Goal: Transaction & Acquisition: Purchase product/service

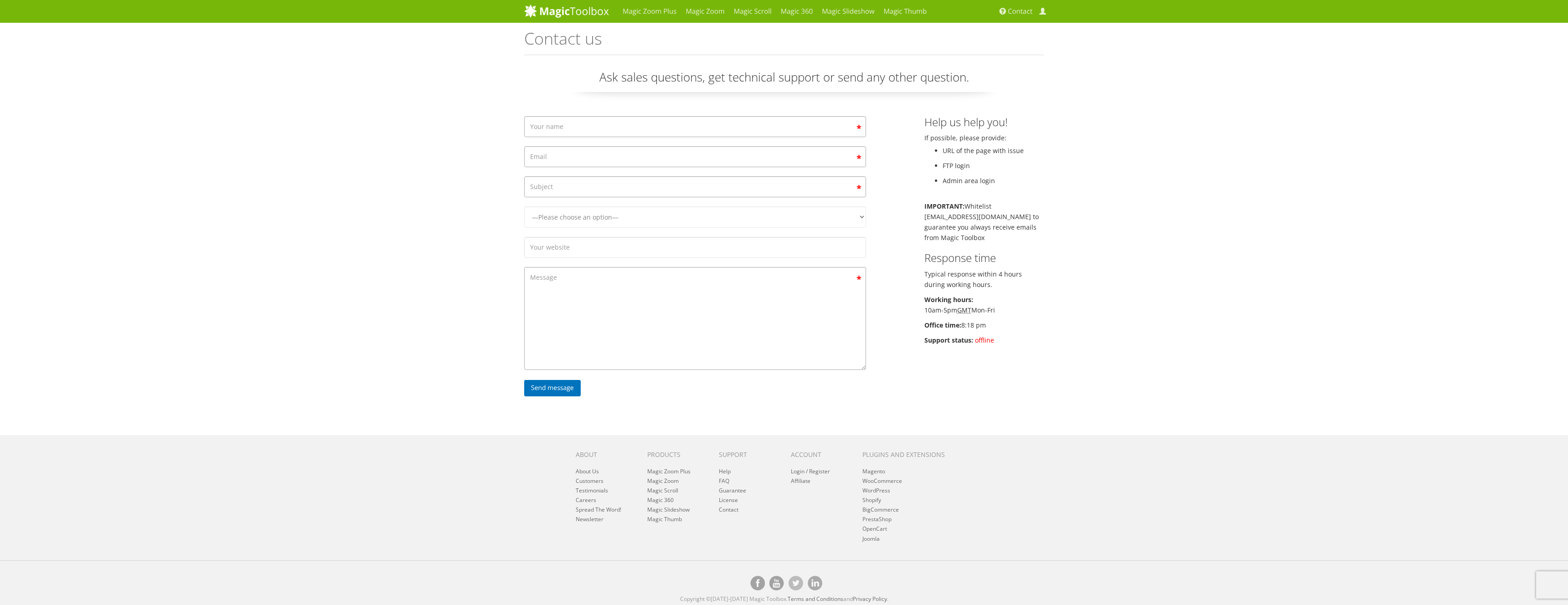
click at [858, 137] on div "Contact form" at bounding box center [694, 129] width 356 height 26
click at [836, 127] on input "Contact form" at bounding box center [694, 126] width 341 height 21
click at [820, 125] on input "Contact form" at bounding box center [694, 126] width 341 height 21
click at [595, 300] on textarea "Contact form" at bounding box center [694, 319] width 341 height 103
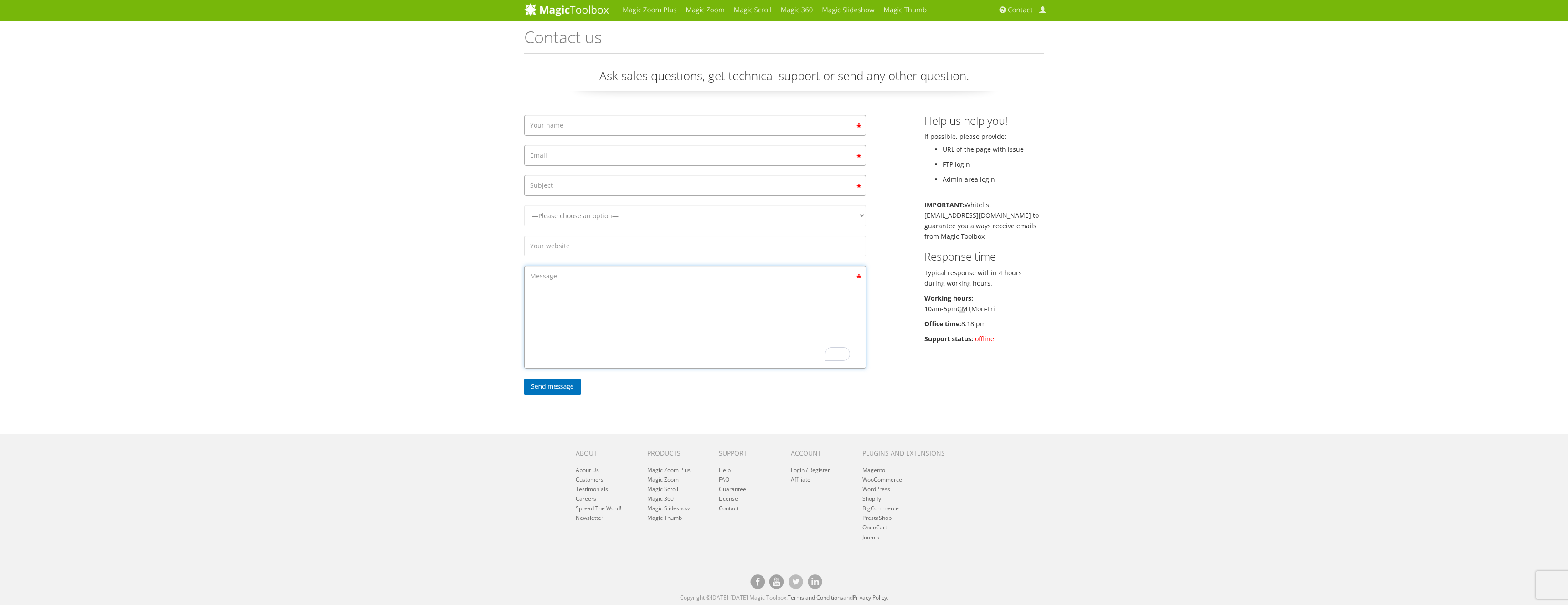
scroll to position [2, 0]
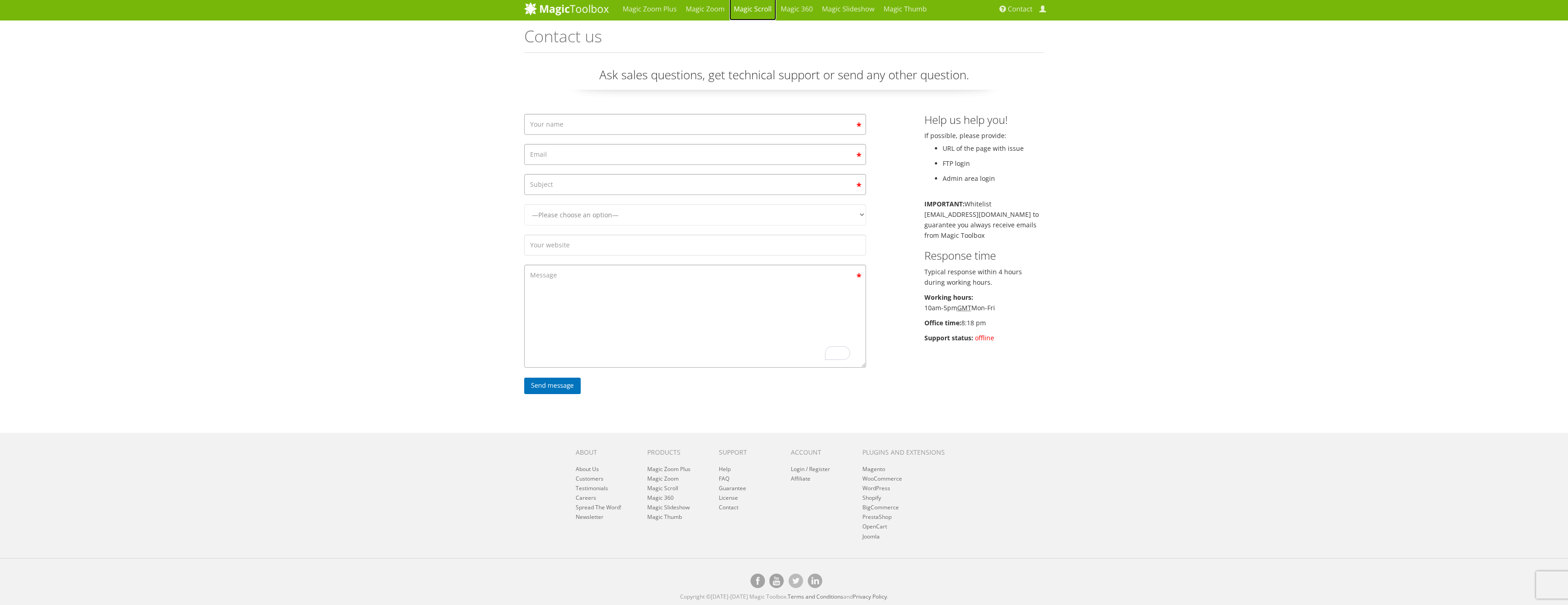
click at [750, 10] on link "Magic Scroll" at bounding box center [753, 8] width 47 height 22
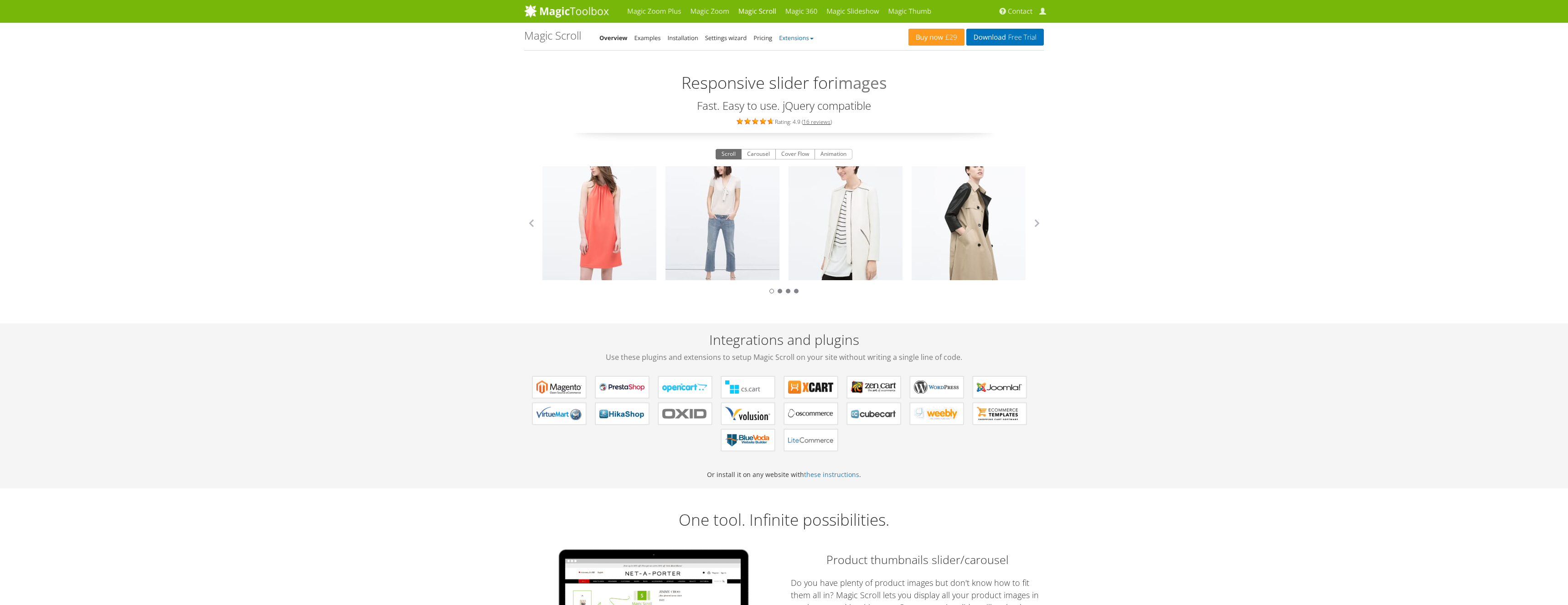
click at [803, 37] on link "Extensions" at bounding box center [795, 37] width 34 height 8
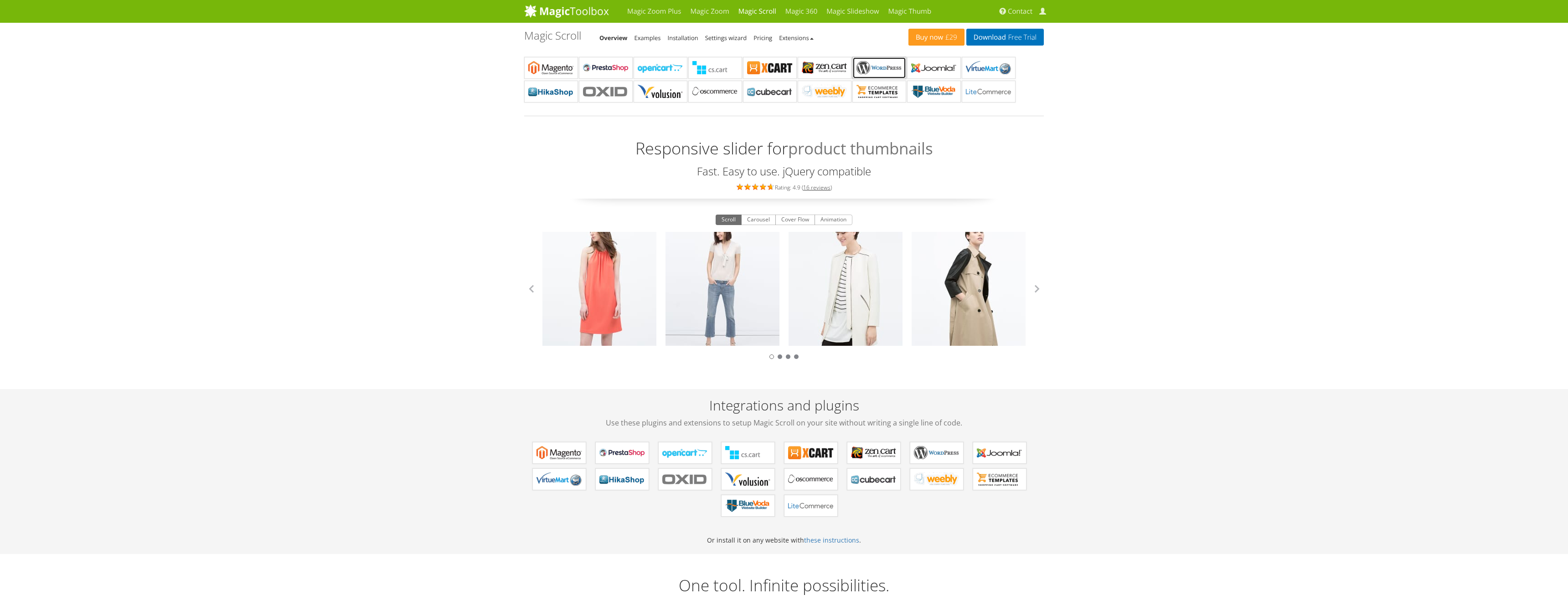
click at [884, 65] on b "Magic Scroll for WordPress" at bounding box center [879, 67] width 46 height 13
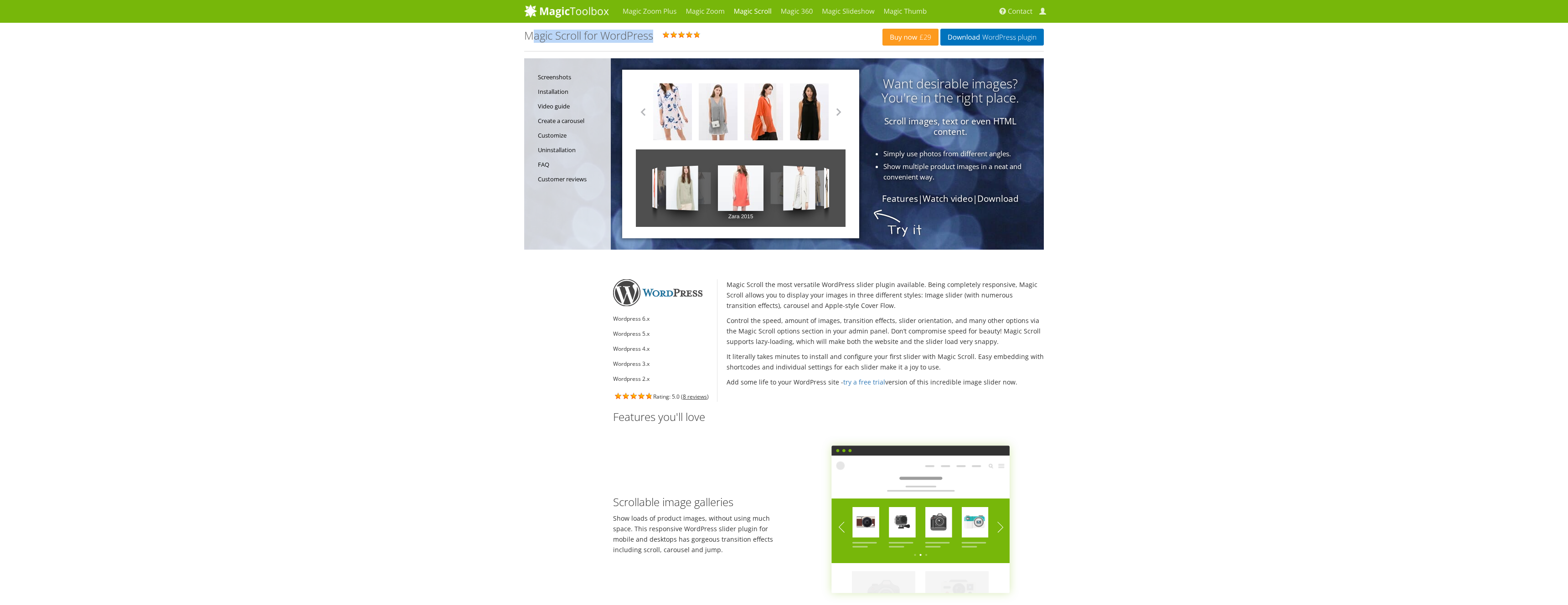
drag, startPoint x: 522, startPoint y: 35, endPoint x: 531, endPoint y: 33, distance: 9.2
drag, startPoint x: 522, startPoint y: 35, endPoint x: 561, endPoint y: 36, distance: 39.0
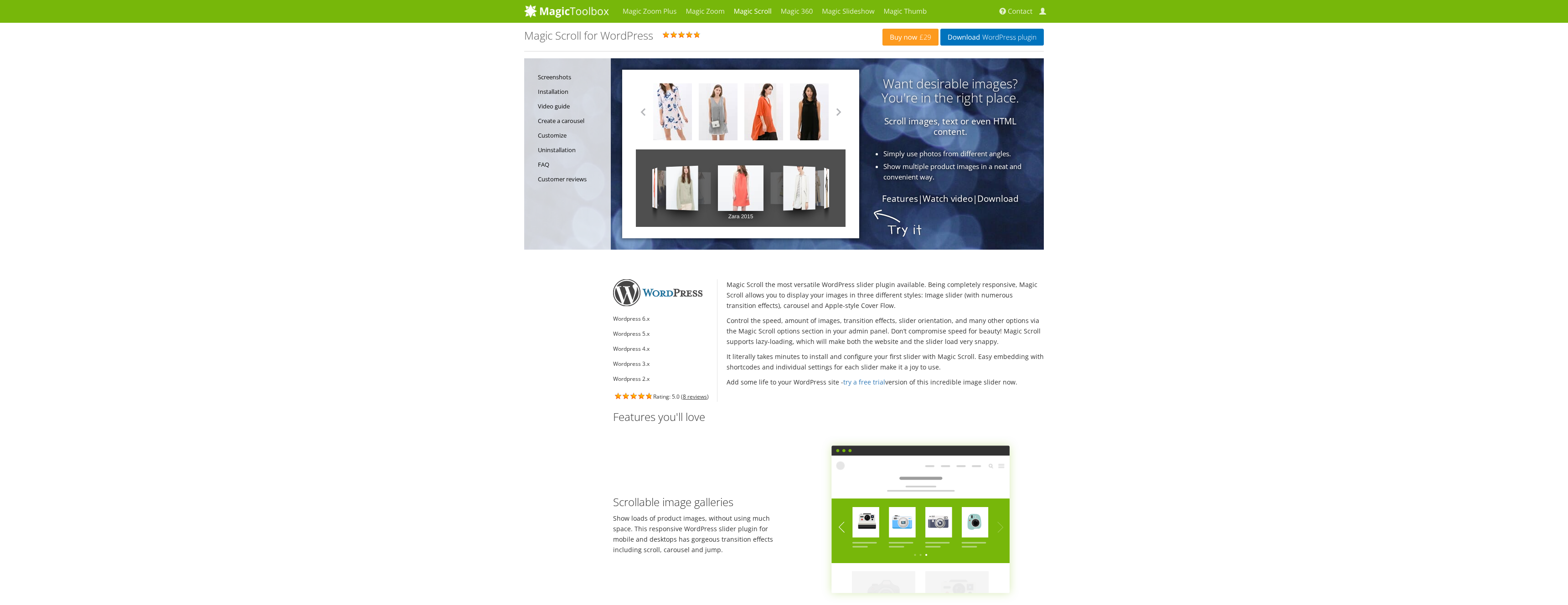
click at [538, 36] on h1 "Magic Scroll for WordPress" at bounding box center [588, 36] width 129 height 12
drag, startPoint x: 526, startPoint y: 36, endPoint x: 581, endPoint y: 37, distance: 55.0
click at [581, 37] on h1 "Magic Scroll for WordPress" at bounding box center [588, 36] width 129 height 12
copy h1 "Magic Scroll"
click at [837, 112] on button "button" at bounding box center [839, 112] width 13 height 13
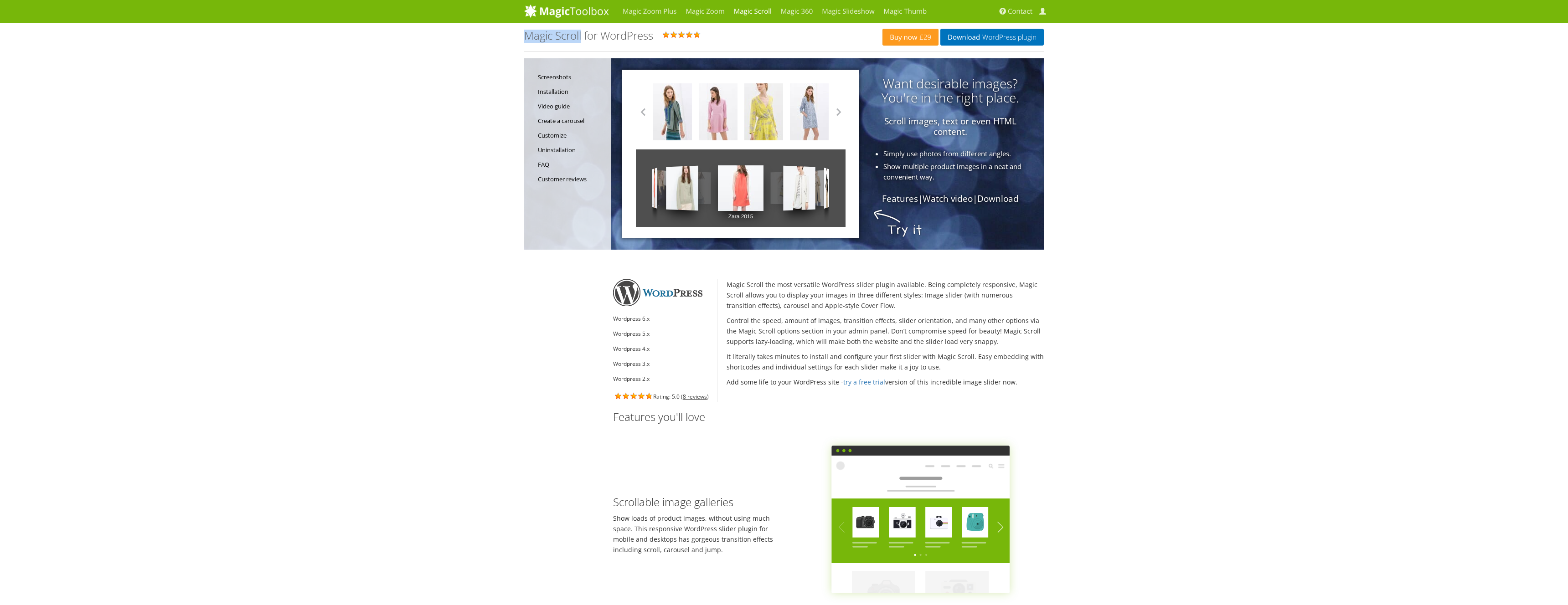
click at [773, 197] on link "Zara 2015" at bounding box center [784, 188] width 27 height 56
click at [796, 194] on link "Zara 2015" at bounding box center [799, 188] width 32 height 77
click at [799, 192] on link "Zara 2015" at bounding box center [799, 188] width 32 height 77
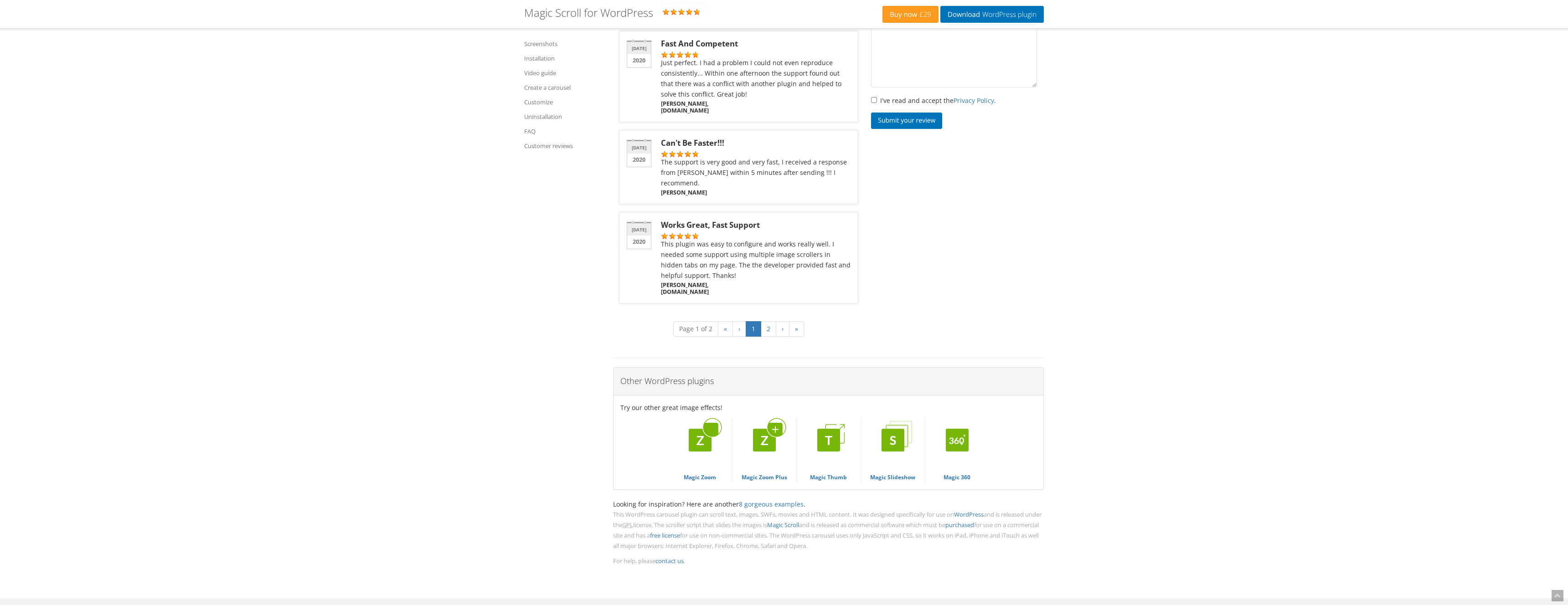
scroll to position [3442, 0]
